Goal: Task Accomplishment & Management: Manage account settings

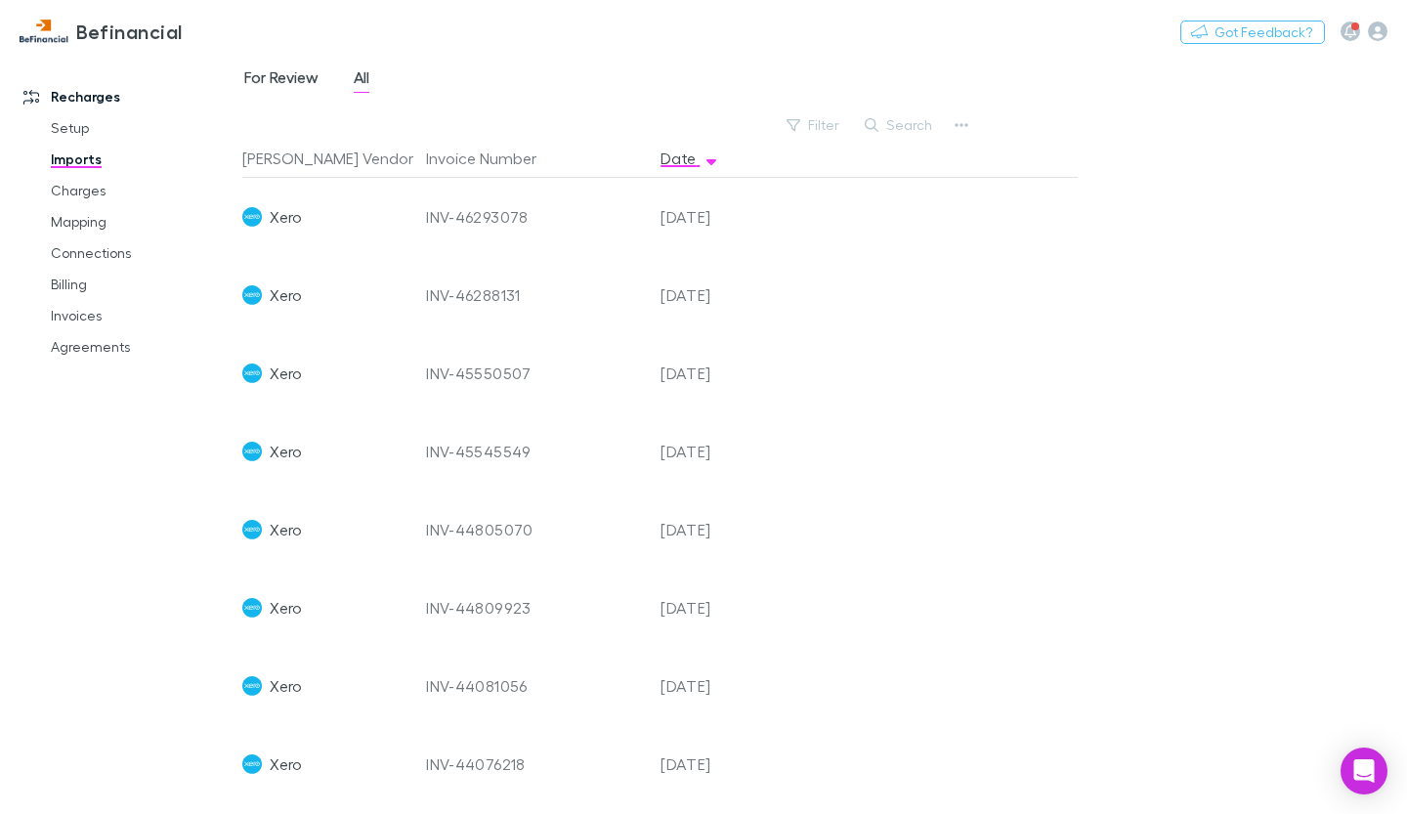
click at [290, 88] on span "For Review" at bounding box center [281, 79] width 74 height 25
